Goal: Find specific page/section: Find specific page/section

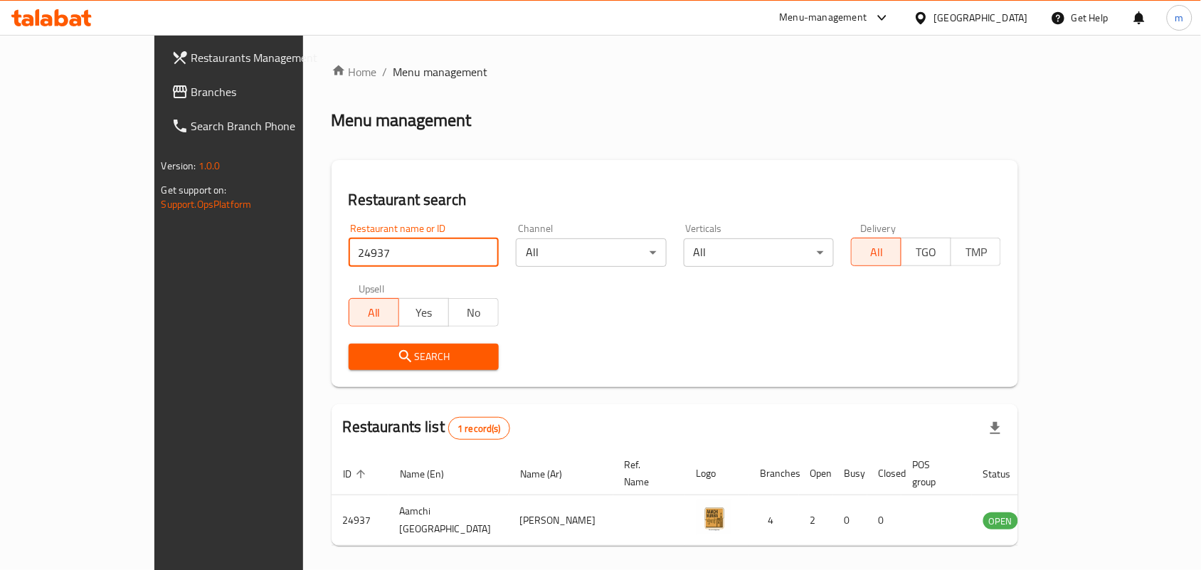
click at [191, 90] on span "Branches" at bounding box center [267, 91] width 152 height 17
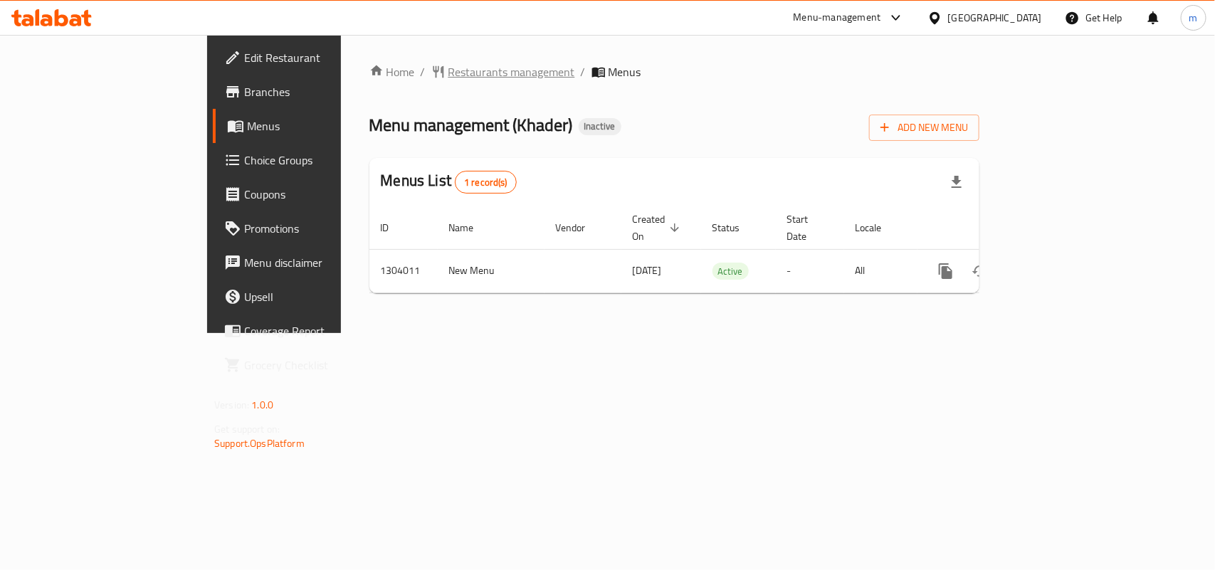
click at [448, 69] on span "Restaurants management" at bounding box center [511, 71] width 127 height 17
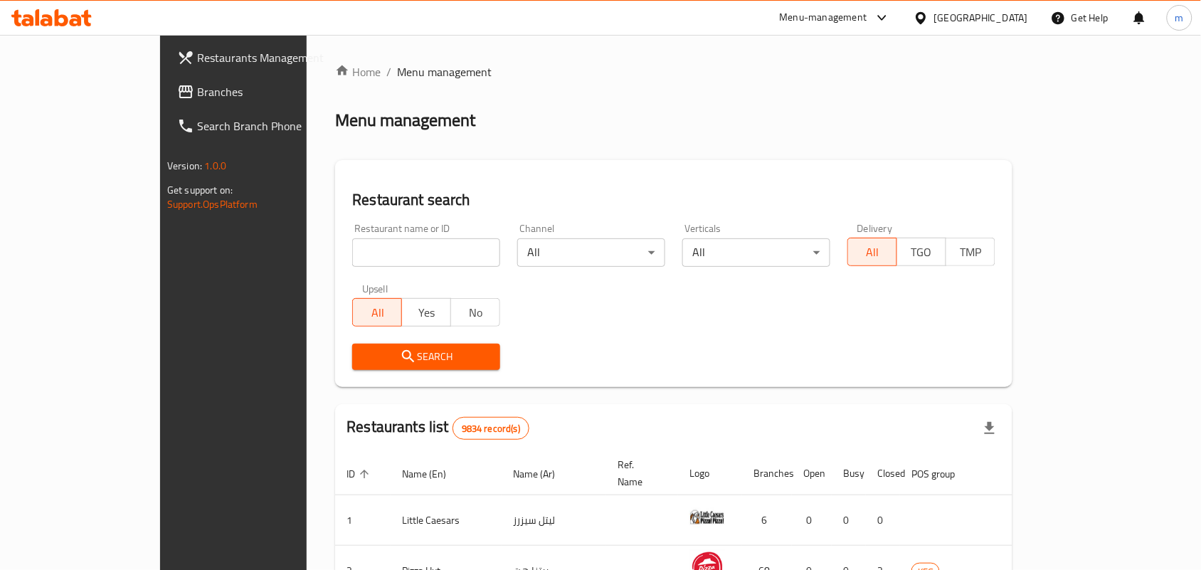
click at [352, 260] on input "search" at bounding box center [426, 252] width 148 height 28
paste input "703052"
type input "703052"
click button "Search" at bounding box center [426, 357] width 148 height 26
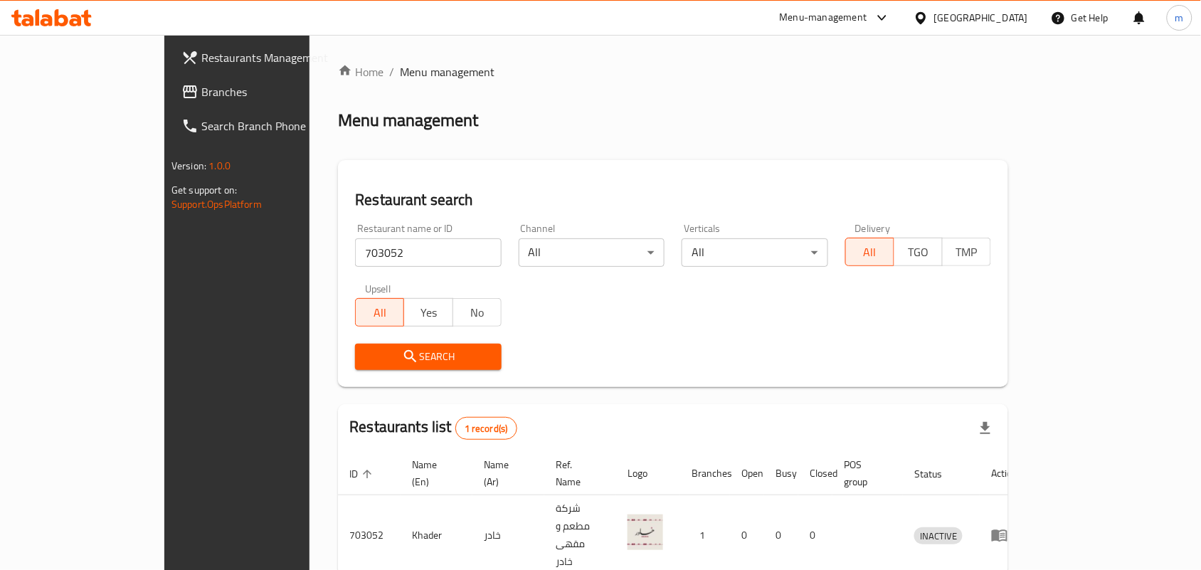
click at [170, 82] on link "Branches" at bounding box center [267, 92] width 195 height 34
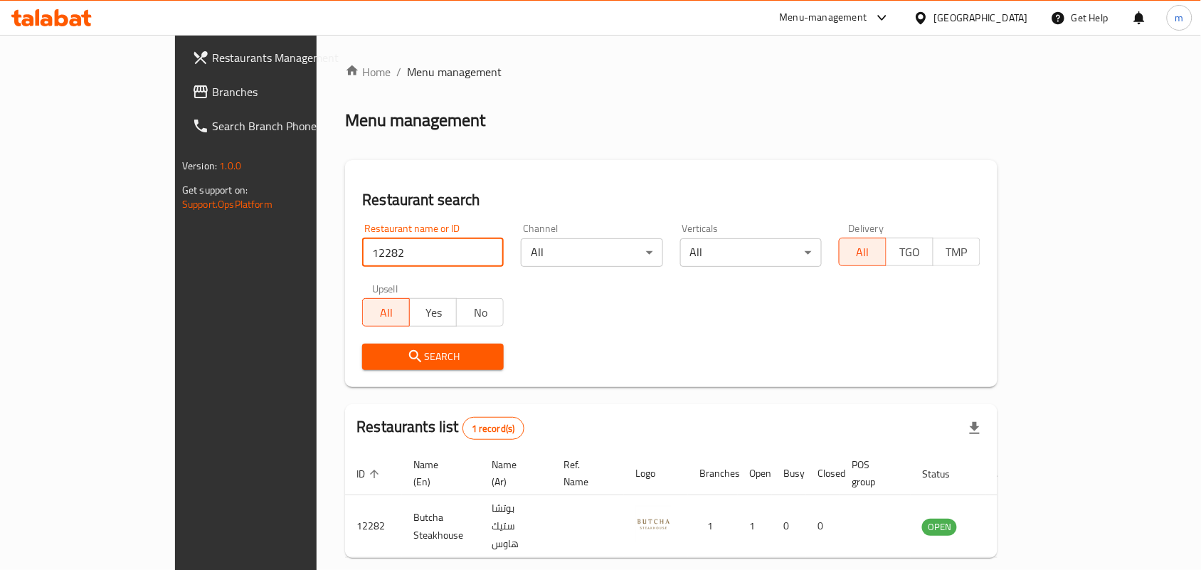
click at [212, 94] on span "Branches" at bounding box center [288, 91] width 152 height 17
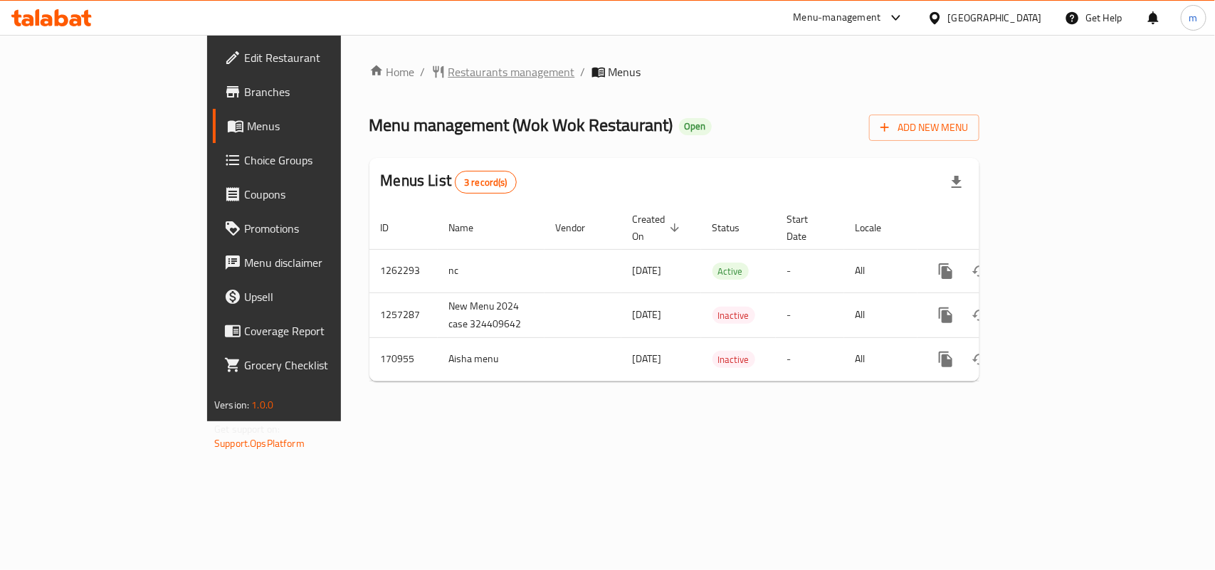
click at [448, 70] on span "Restaurants management" at bounding box center [511, 71] width 127 height 17
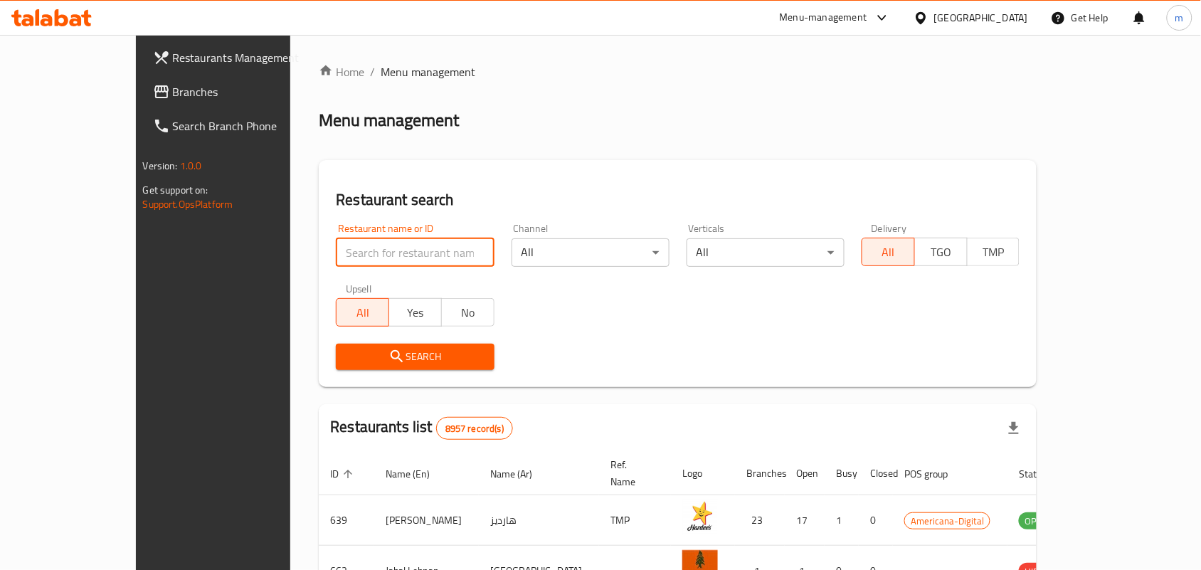
click at [357, 258] on input "search" at bounding box center [415, 252] width 158 height 28
paste input "616771"
type input "616771"
click button "Search" at bounding box center [415, 357] width 158 height 26
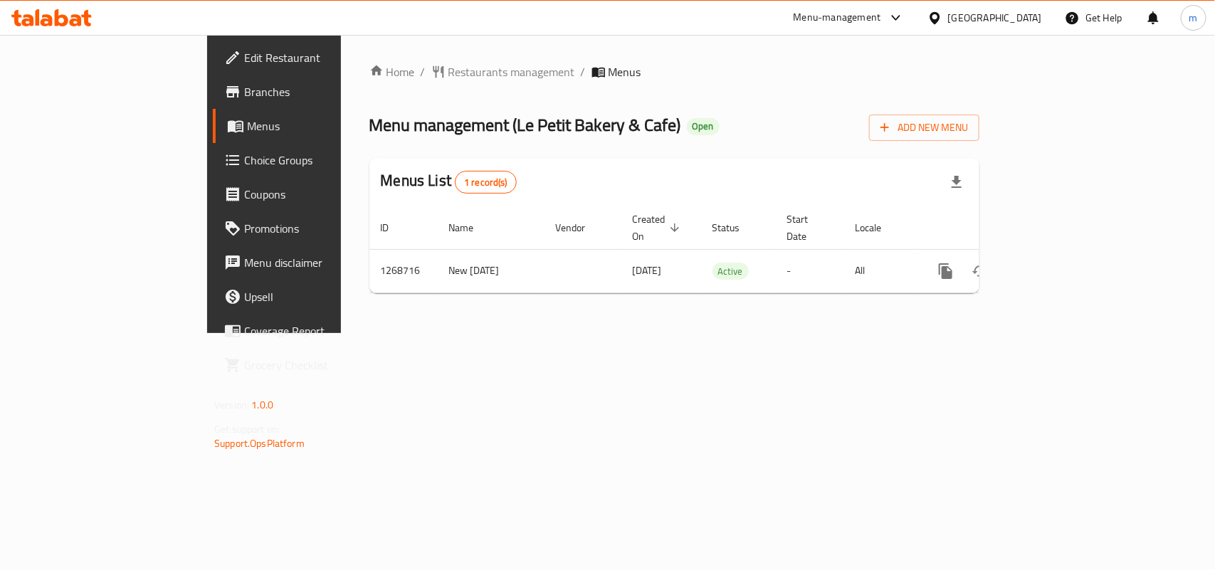
click at [448, 68] on span "Restaurants management" at bounding box center [511, 71] width 127 height 17
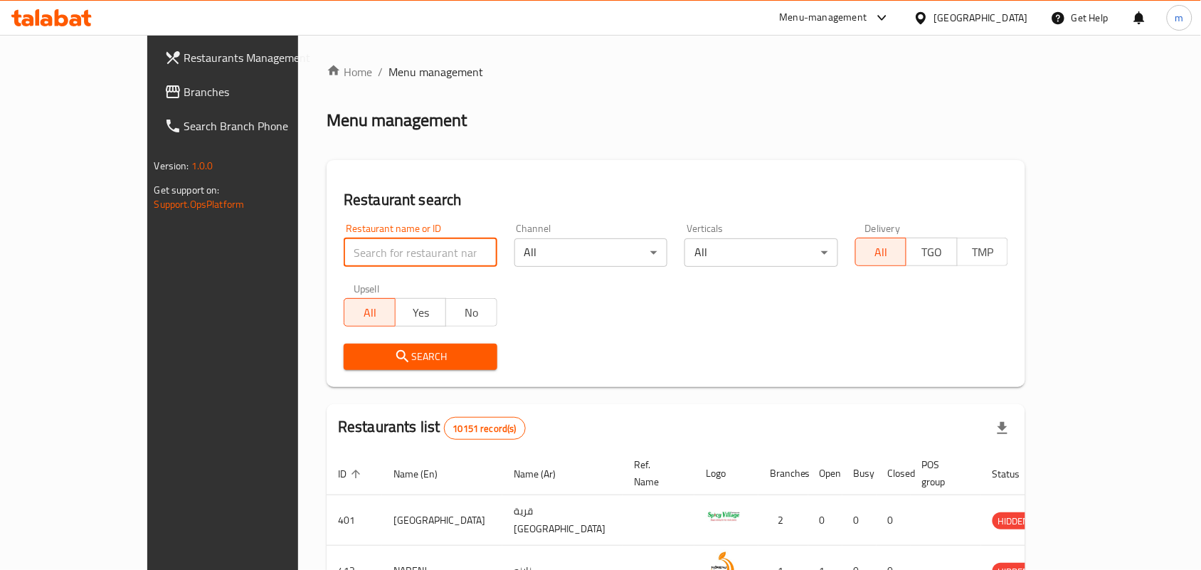
click at [344, 247] on input "search" at bounding box center [421, 252] width 154 height 28
paste input "688276"
type input "688276"
click button "Search" at bounding box center [421, 357] width 154 height 26
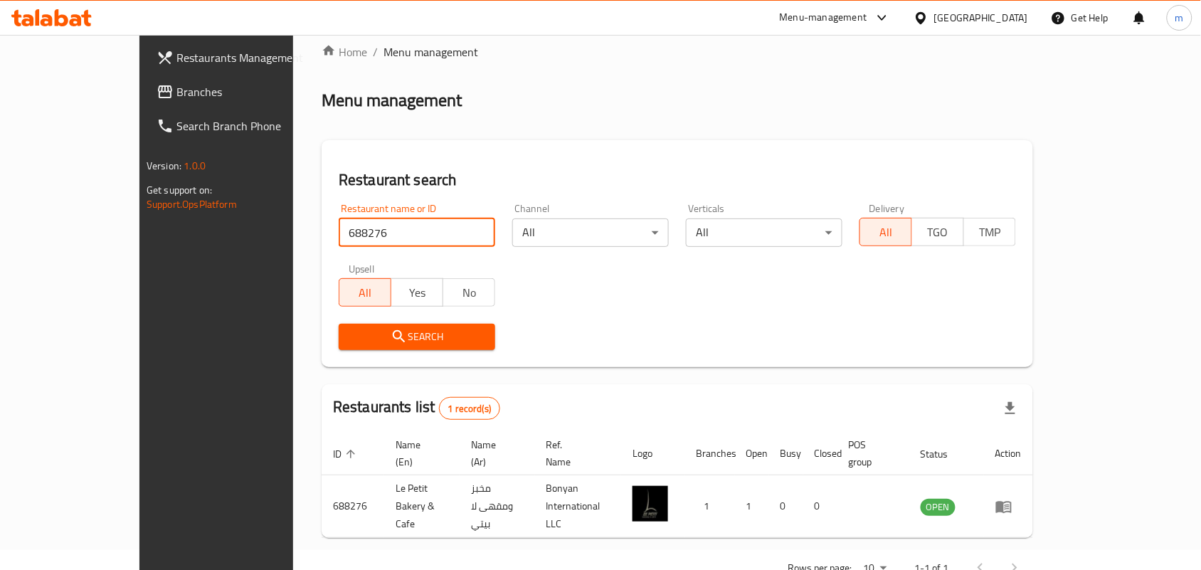
scroll to position [37, 0]
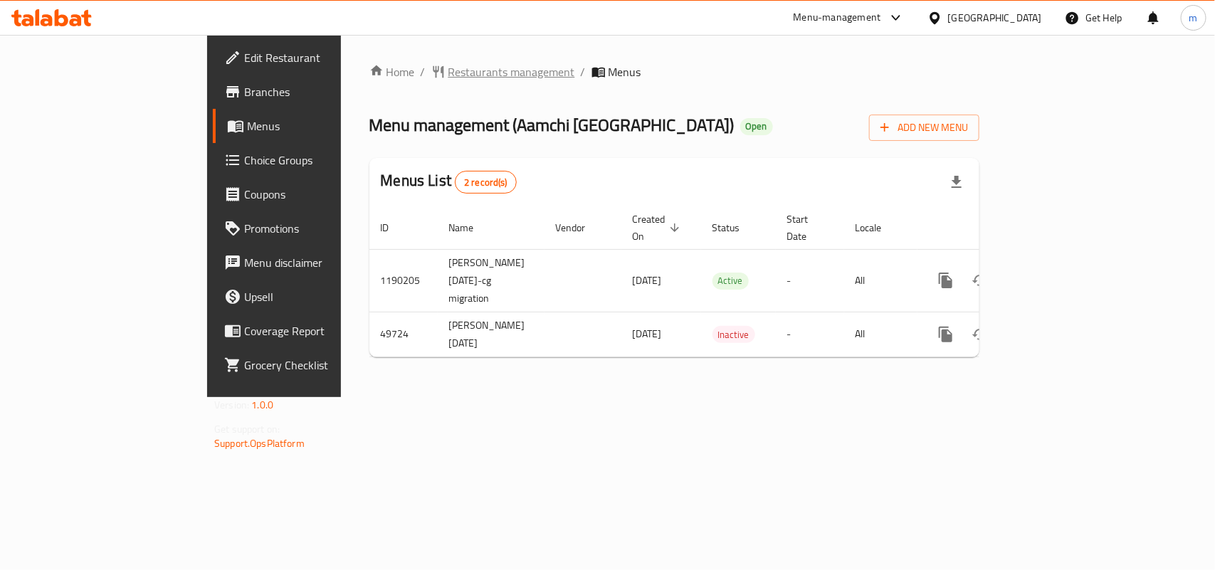
click at [448, 65] on span "Restaurants management" at bounding box center [511, 71] width 127 height 17
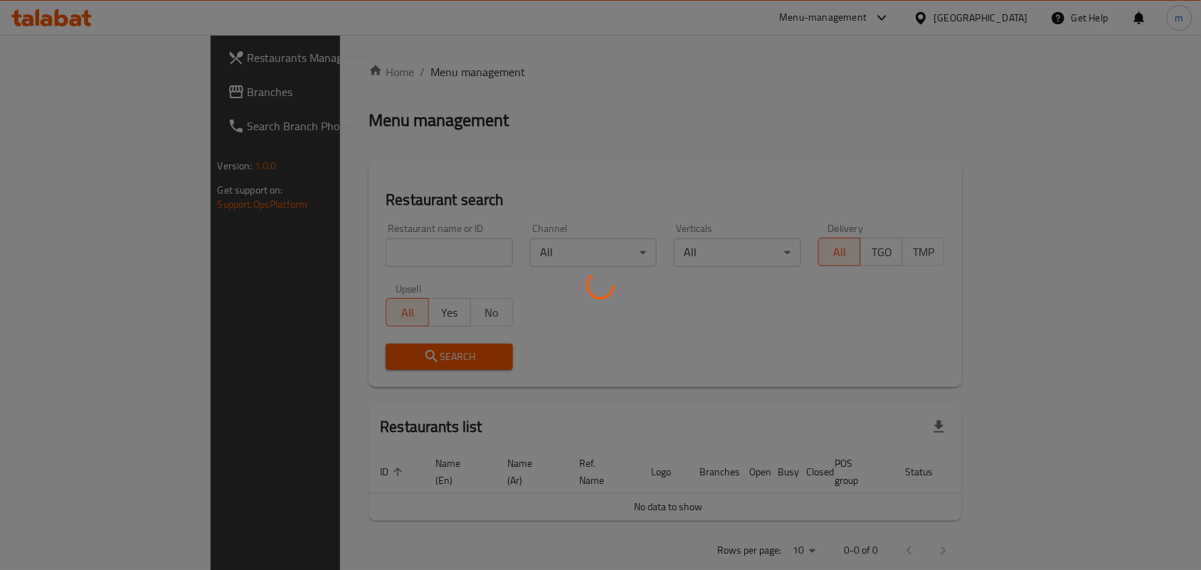
click at [376, 258] on div at bounding box center [600, 285] width 1201 height 570
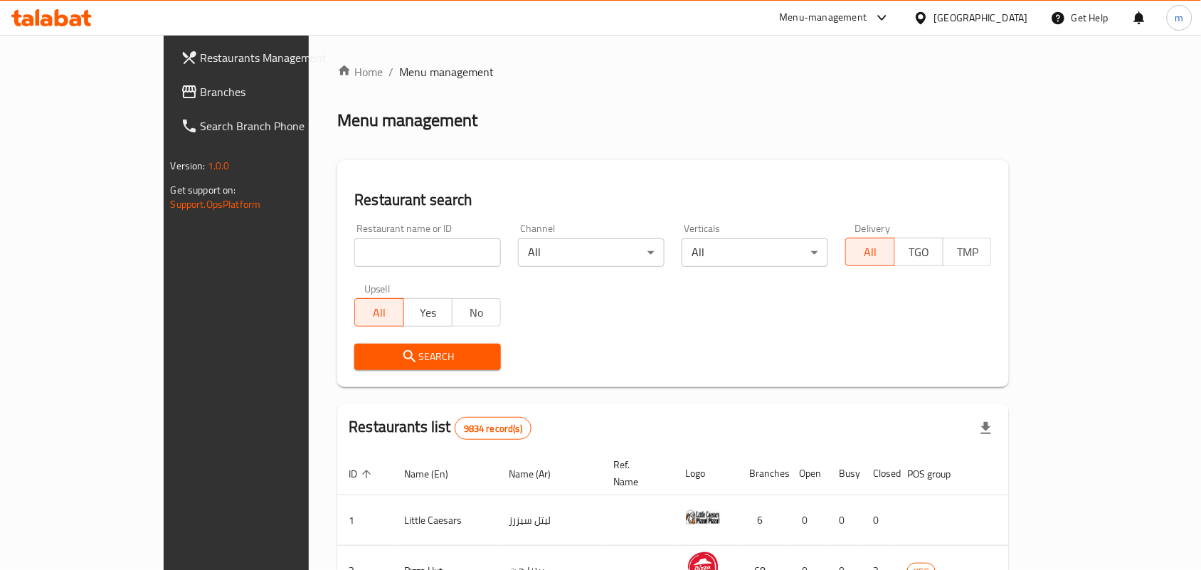
click at [381, 251] on input "search" at bounding box center [427, 252] width 147 height 28
paste input "24937"
type input "24937"
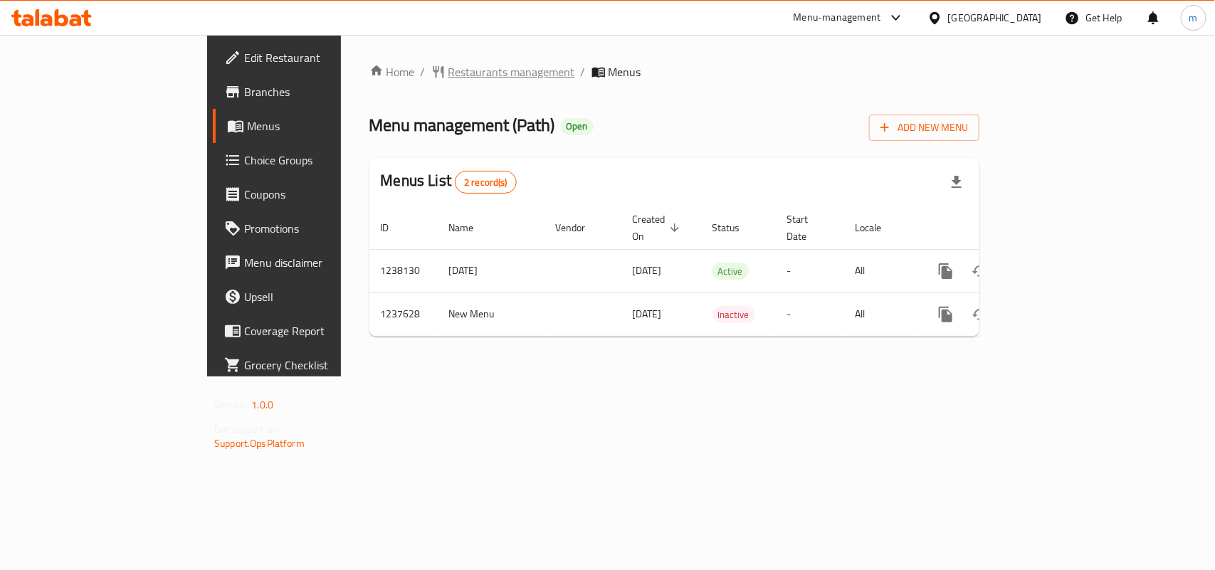
click at [448, 73] on span "Restaurants management" at bounding box center [511, 71] width 127 height 17
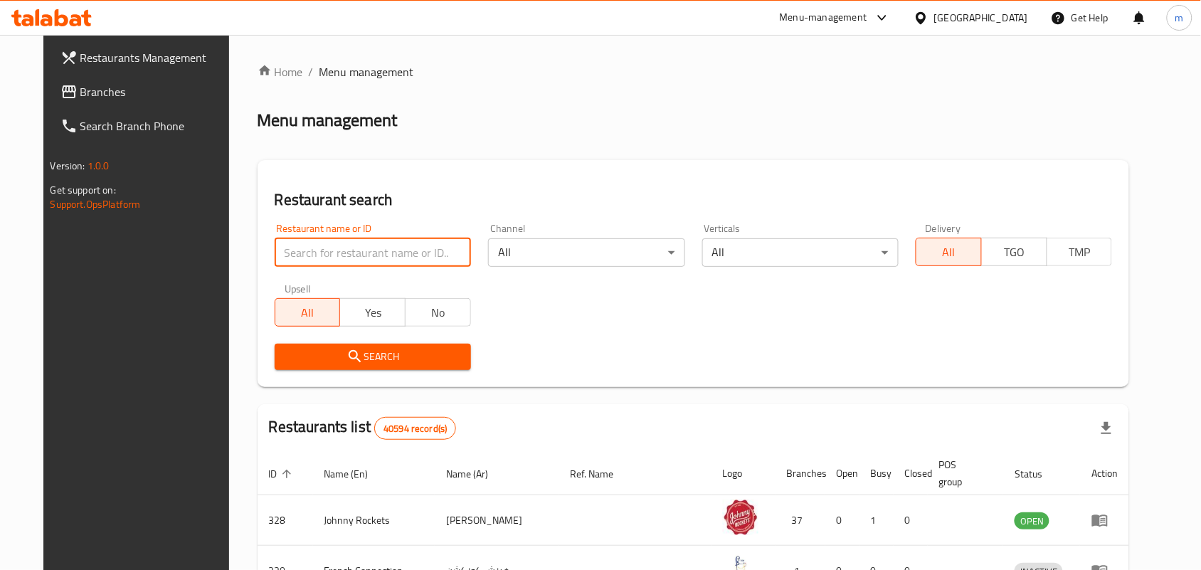
click at [318, 251] on input "search" at bounding box center [373, 252] width 196 height 28
paste input "679440"
type input "679440"
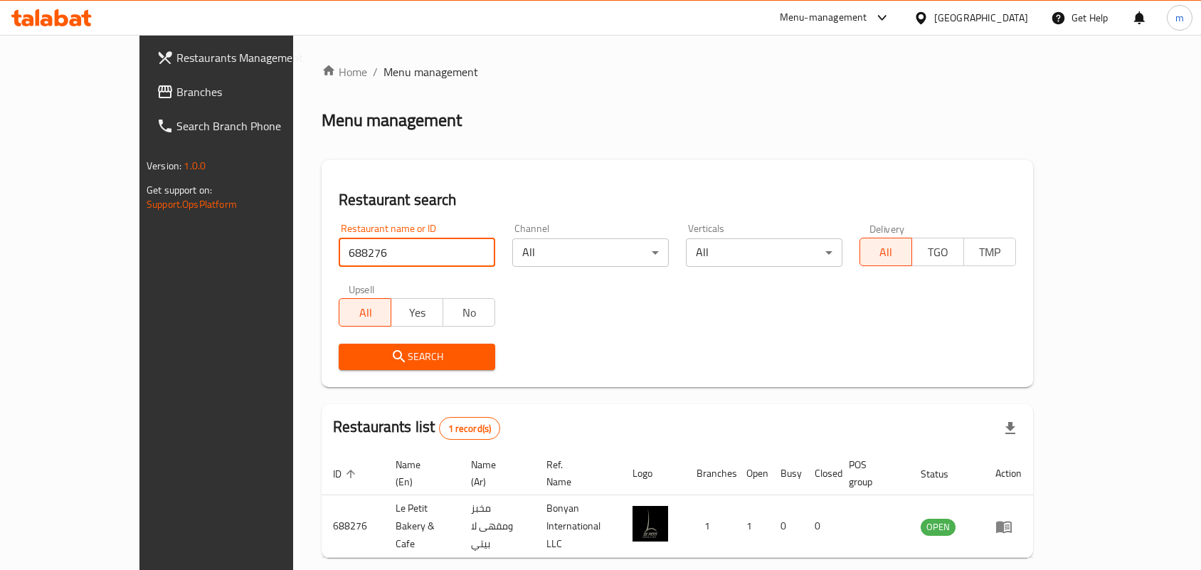
scroll to position [37, 0]
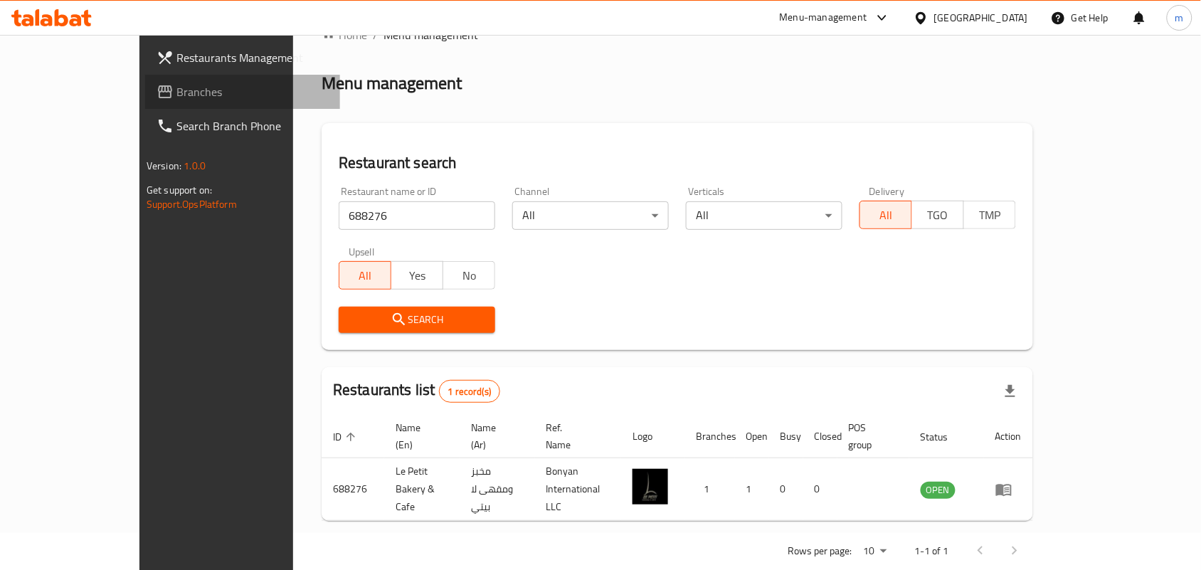
click at [176, 93] on span "Branches" at bounding box center [252, 91] width 152 height 17
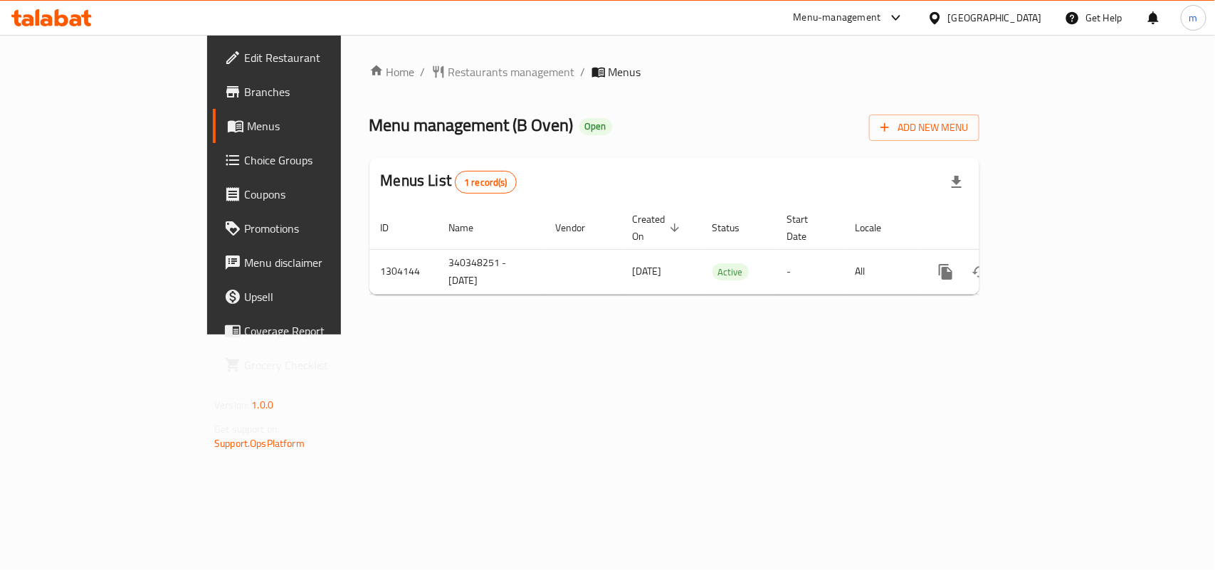
click at [448, 73] on span "Restaurants management" at bounding box center [511, 71] width 127 height 17
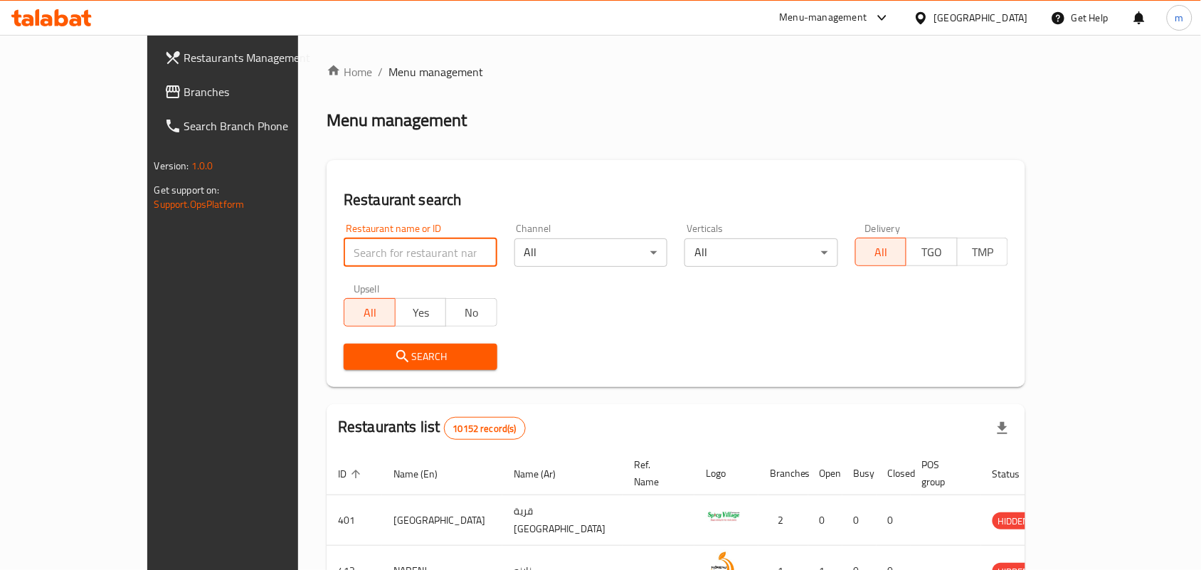
click at [344, 246] on input "search" at bounding box center [421, 252] width 154 height 28
paste input "703094"
type input "703094"
click button "Search" at bounding box center [421, 357] width 154 height 26
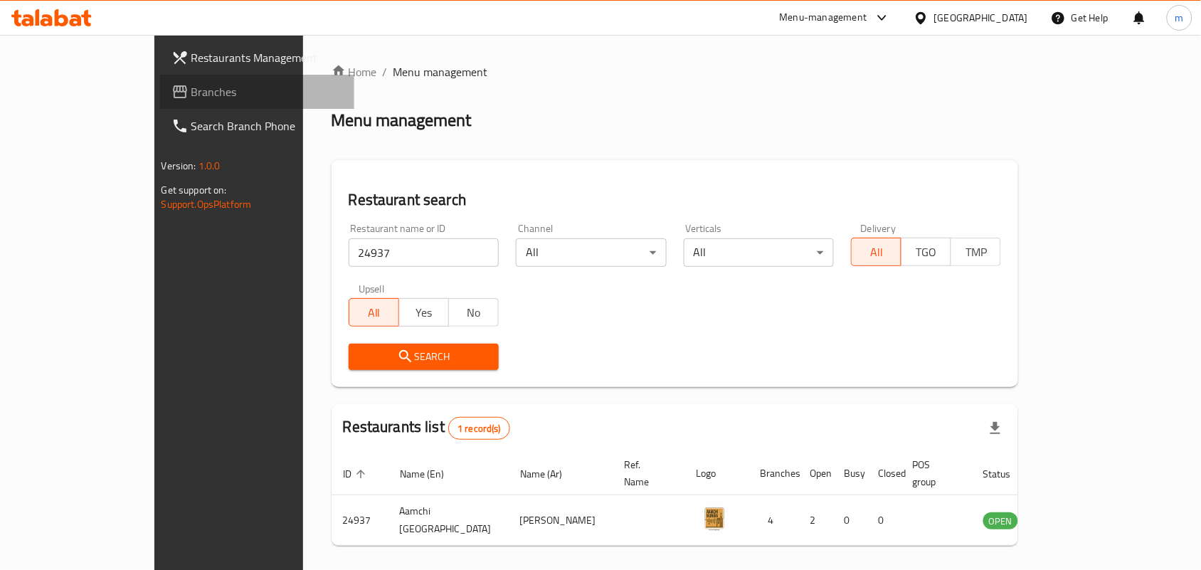
click at [191, 91] on span "Branches" at bounding box center [267, 91] width 152 height 17
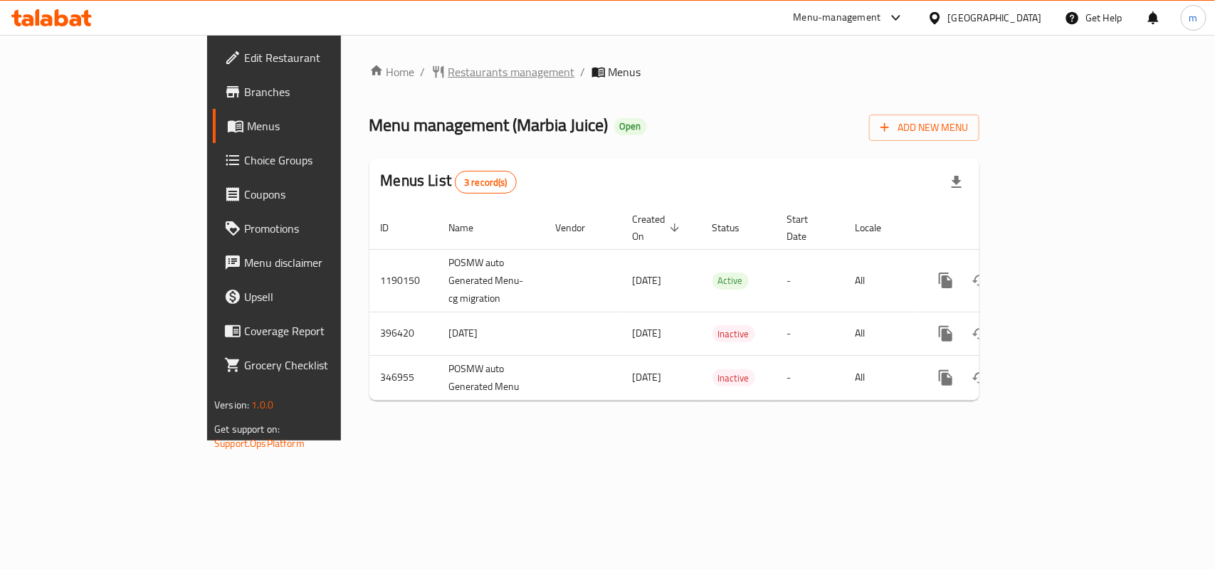
click at [448, 73] on span "Restaurants management" at bounding box center [511, 71] width 127 height 17
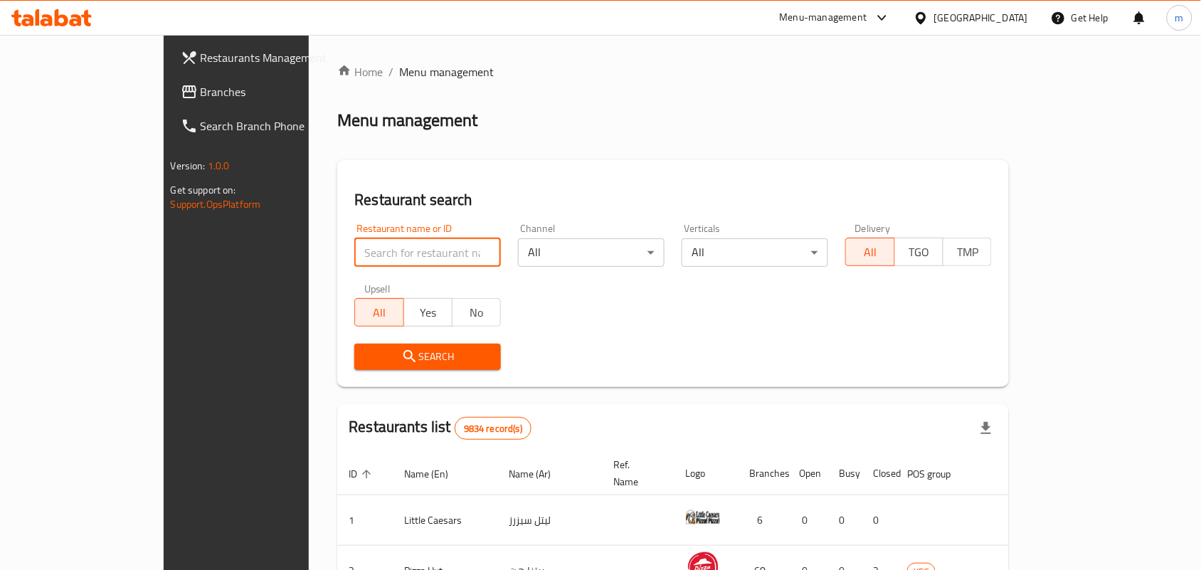
click at [354, 253] on input "search" at bounding box center [427, 252] width 147 height 28
paste input "10369"
type input "10369"
click button "Search" at bounding box center [427, 357] width 147 height 26
